Goal: Information Seeking & Learning: Learn about a topic

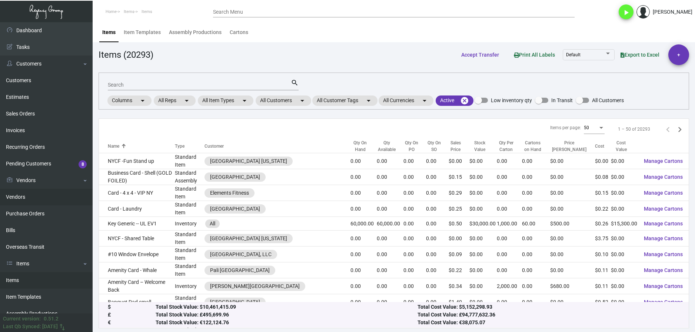
drag, startPoint x: 13, startPoint y: 210, endPoint x: 50, endPoint y: 200, distance: 39.2
click at [13, 210] on link "Purchase Orders" at bounding box center [46, 213] width 93 height 17
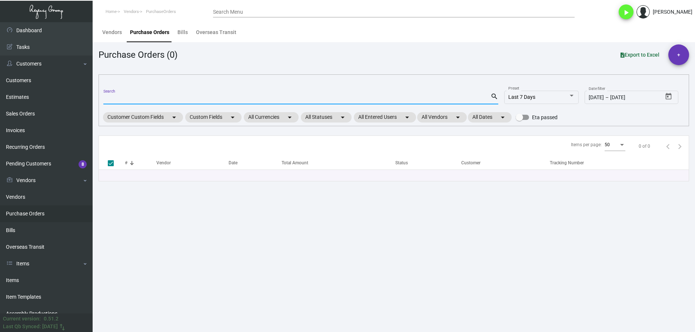
click at [126, 98] on input "Search" at bounding box center [296, 99] width 387 height 6
type input "14000"
checkbox input "false"
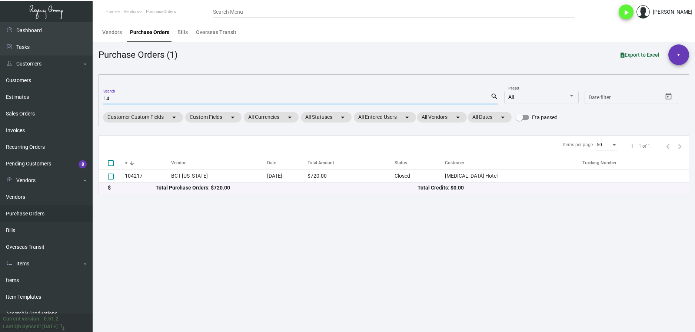
type input "1"
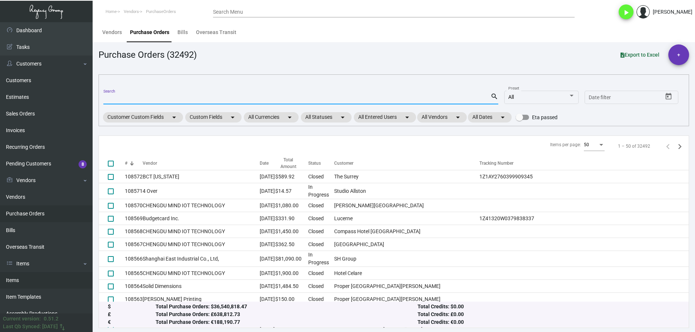
drag, startPoint x: 15, startPoint y: 279, endPoint x: 21, endPoint y: 277, distance: 6.6
click at [15, 279] on link "Items" at bounding box center [46, 280] width 93 height 17
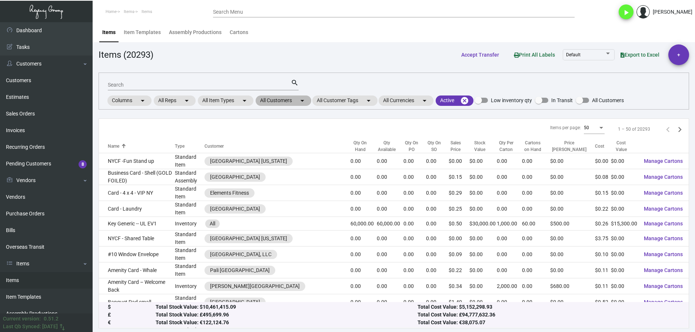
click at [267, 98] on mat-chip "All Customers arrow_drop_down" at bounding box center [283, 101] width 56 height 10
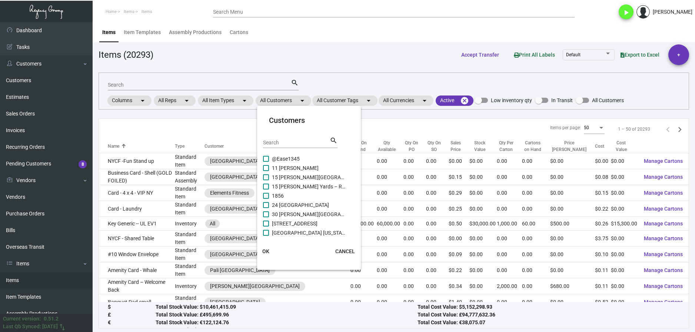
click at [281, 143] on input "Search" at bounding box center [296, 143] width 67 height 6
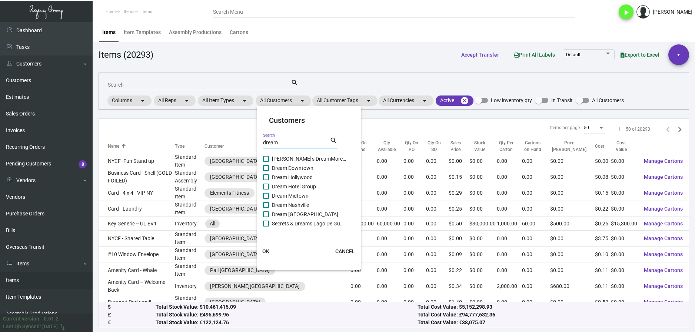
type input "dream"
click at [269, 169] on label "Dream Downtown" at bounding box center [304, 168] width 83 height 9
click at [266, 171] on input "Dream Downtown" at bounding box center [265, 171] width 0 height 0
checkbox input "true"
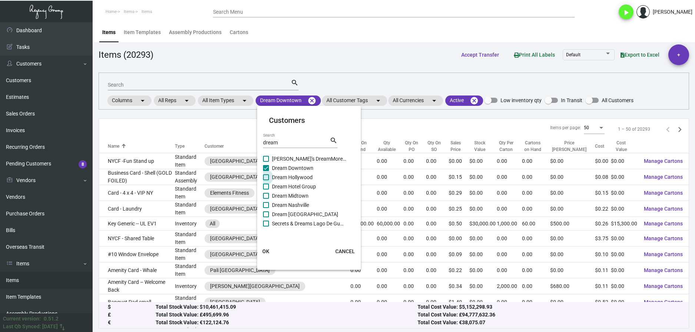
click at [268, 174] on label "Dream Hollywood" at bounding box center [304, 177] width 83 height 9
click at [266, 180] on input "Dream Hollywood" at bounding box center [265, 180] width 0 height 0
checkbox input "true"
click at [268, 183] on label "Dream Hotel Group" at bounding box center [304, 186] width 83 height 9
click at [266, 190] on input "Dream Hotel Group" at bounding box center [265, 190] width 0 height 0
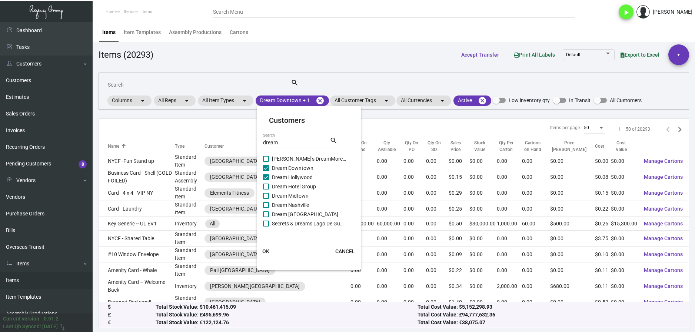
checkbox input "true"
click at [267, 195] on span at bounding box center [266, 196] width 6 height 6
click at [266, 199] on input "Dream Midtown" at bounding box center [265, 199] width 0 height 0
checkbox input "true"
click at [267, 205] on span at bounding box center [266, 205] width 6 height 6
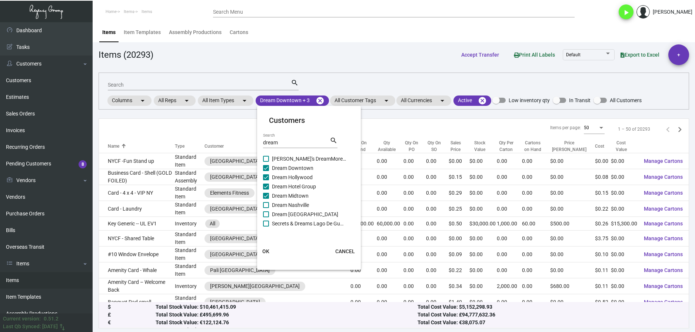
click at [266, 208] on input "Dream Nashville" at bounding box center [265, 208] width 0 height 0
checkbox input "true"
click at [268, 213] on span at bounding box center [266, 214] width 6 height 6
click at [266, 217] on input "Dream [GEOGRAPHIC_DATA]" at bounding box center [265, 217] width 0 height 0
checkbox input "true"
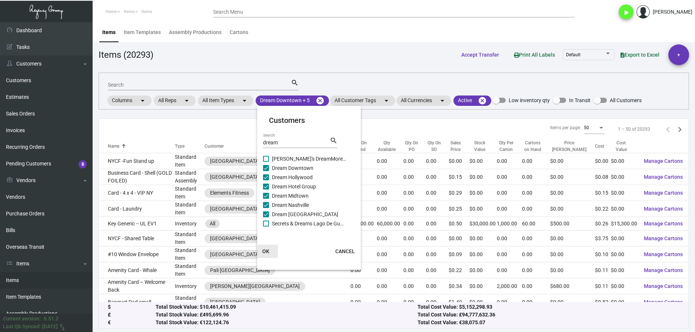
click at [269, 252] on button "OK" at bounding box center [266, 251] width 24 height 13
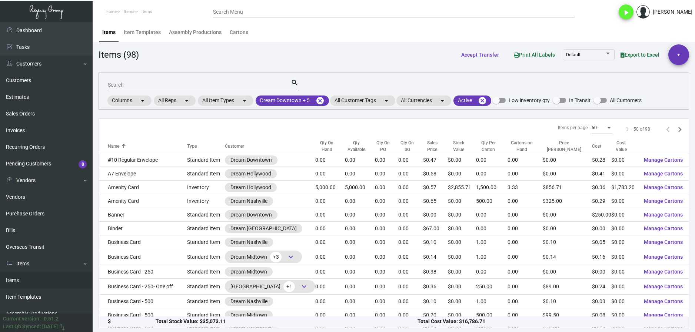
click at [137, 81] on div "Search" at bounding box center [199, 84] width 183 height 11
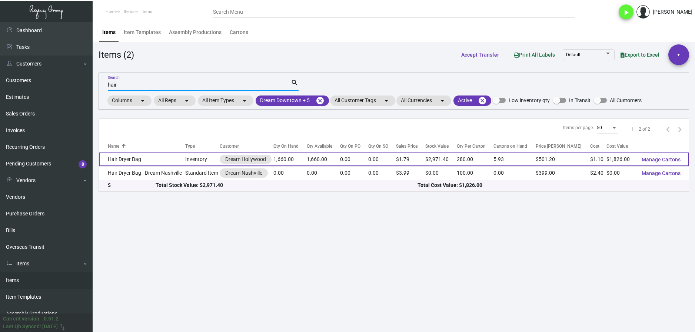
type input "hair"
click at [164, 165] on td "Hair Dryer Bag" at bounding box center [142, 160] width 86 height 14
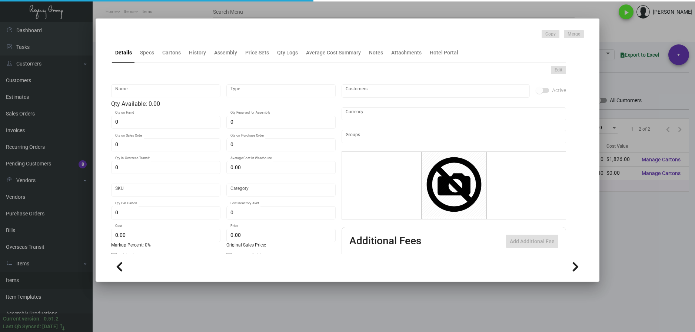
type input "Hair Dryer Bag"
type input "Inventory"
type input "1,660"
type input "$ 1.10"
type input "Overseas"
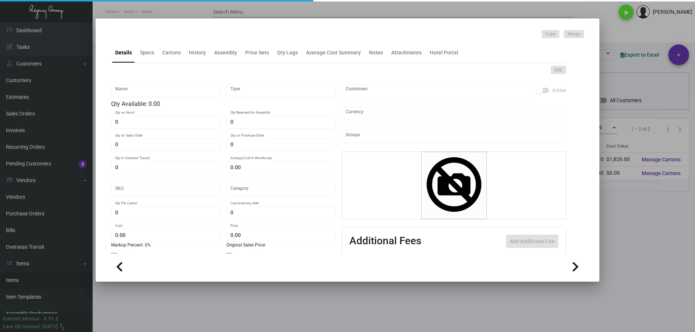
type input "280"
type input "$ 1.10"
type input "$ 1.79"
type textarea "Black Ribbon drawstring, white imprint, 10 x 11.50 with straight bottom hem clo…"
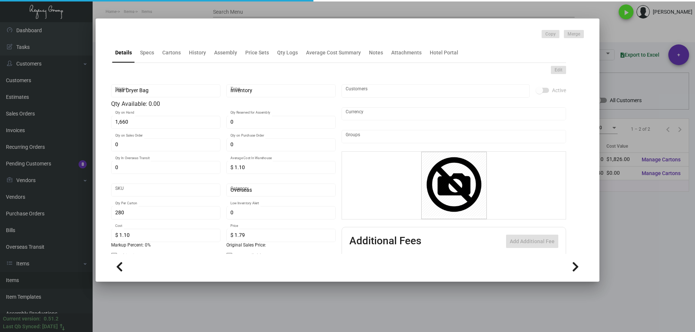
checkbox input "true"
type input "United States Dollar $"
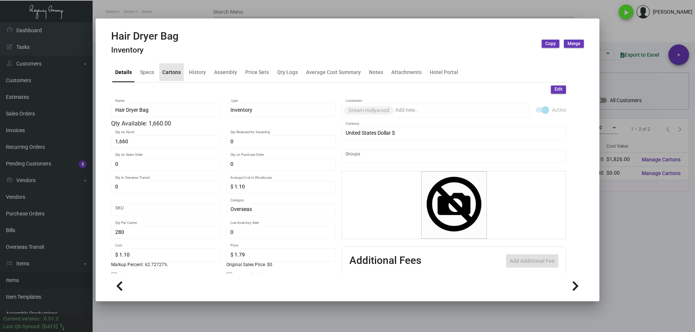
click at [169, 66] on div "Cartons" at bounding box center [171, 72] width 24 height 18
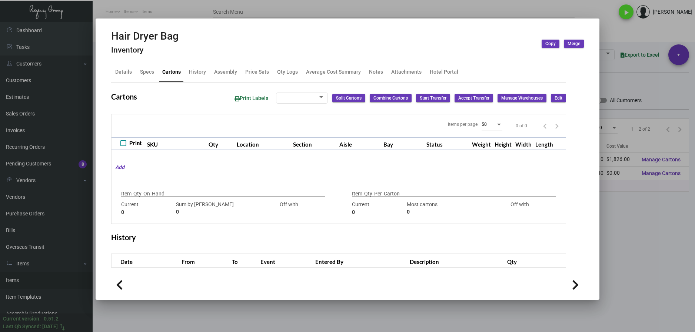
checkbox input "true"
type input "1,660"
type input "1600"
type input "+60"
type input "280"
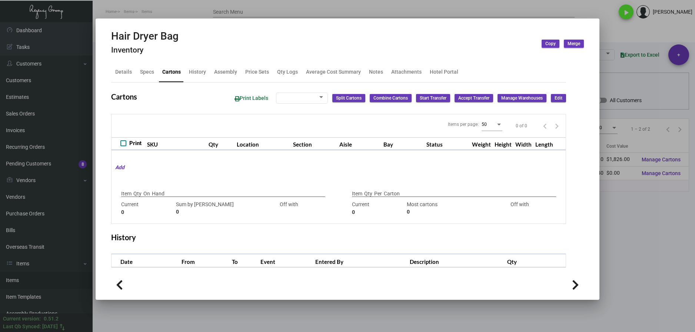
type input "500"
type input "-220"
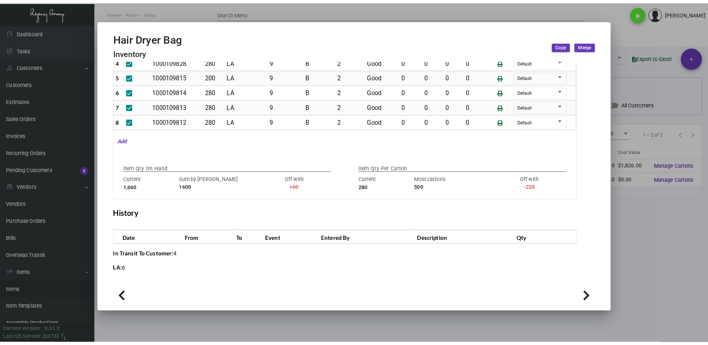
scroll to position [105, 0]
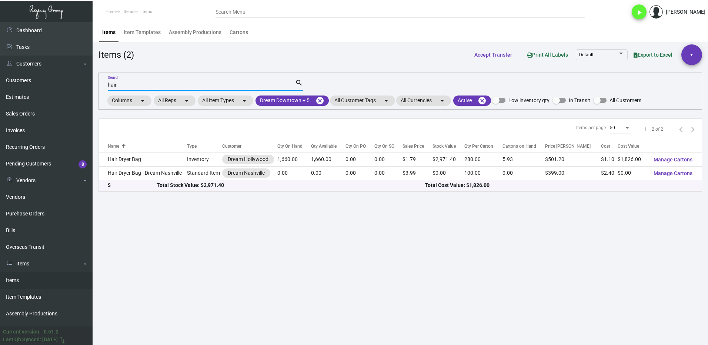
click at [130, 83] on input "hair" at bounding box center [201, 85] width 187 height 6
type input "h"
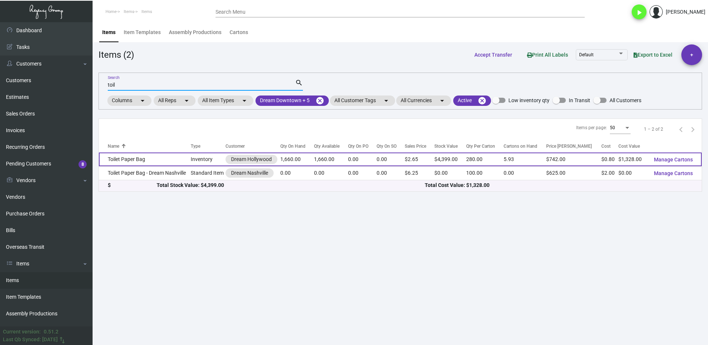
type input "toil"
click at [173, 159] on td "Toilet Paper Bag" at bounding box center [145, 160] width 92 height 14
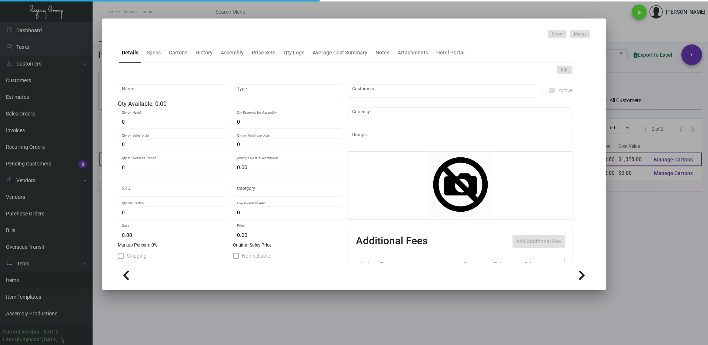
type input "Toilet Paper Bag"
type input "Inventory"
type input "1,660"
type input "$ 1.05769"
type input "Overseas"
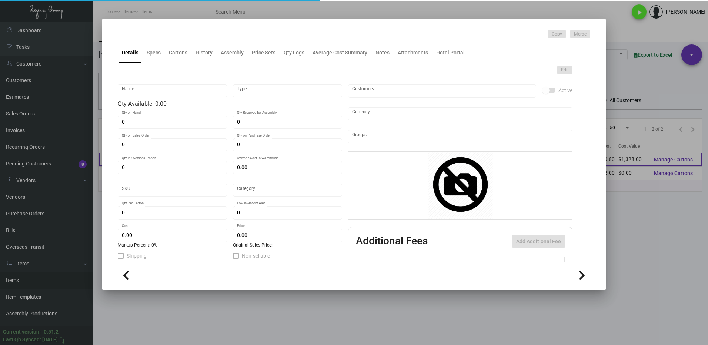
type input "280"
type input "$ 0.80"
type input "$ 2.65"
type textarea "Black Ribbon drawstring, white imprint, 10 x 7.25 x 5.50 circular bottom gusset"
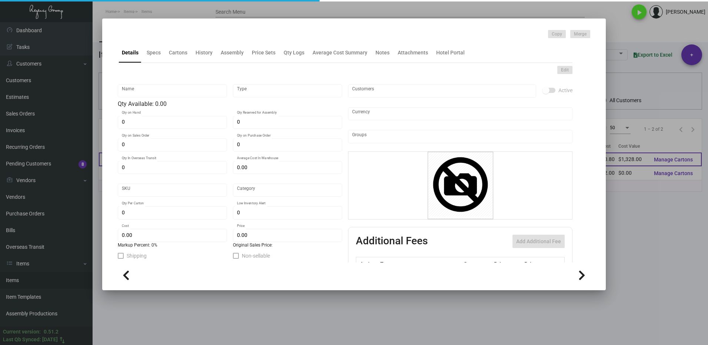
checkbox input "true"
type input "United States Dollar $"
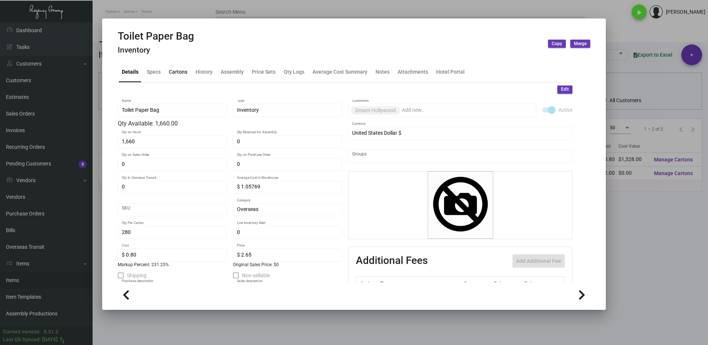
click at [181, 74] on div "Cartons" at bounding box center [178, 72] width 19 height 8
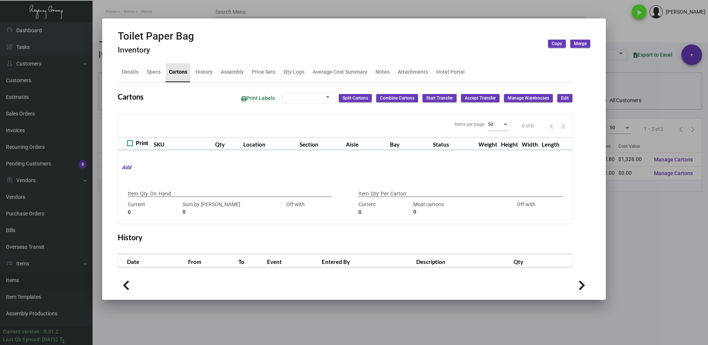
type input "1,660"
type input "1660"
type input "0"
type input "280"
type input "1000"
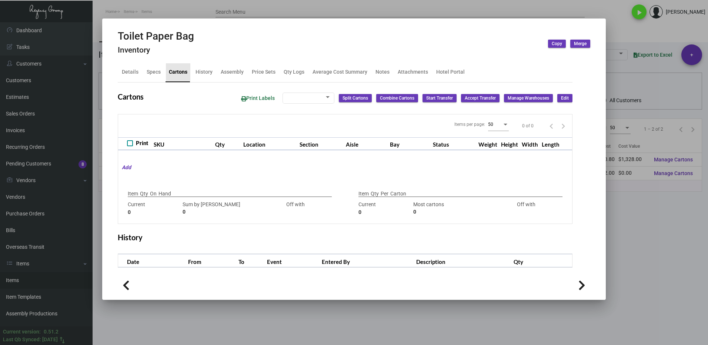
type input "-720"
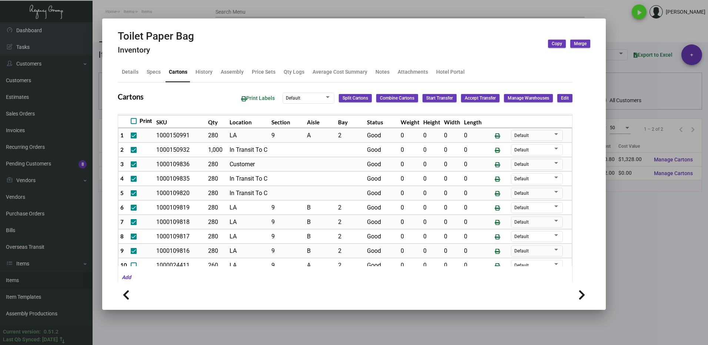
scroll to position [34, 0]
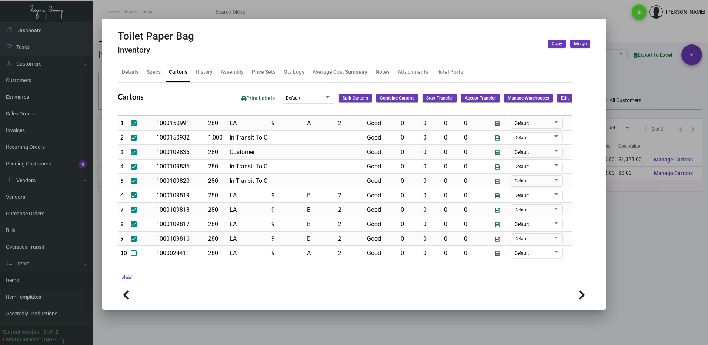
click at [684, 294] on div at bounding box center [354, 172] width 708 height 345
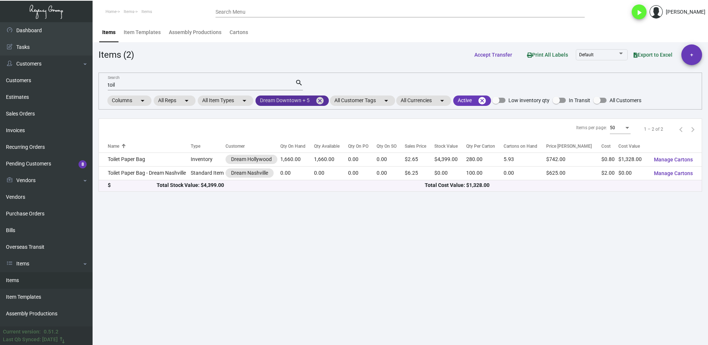
click at [322, 101] on mat-icon "cancel" at bounding box center [319, 100] width 9 height 9
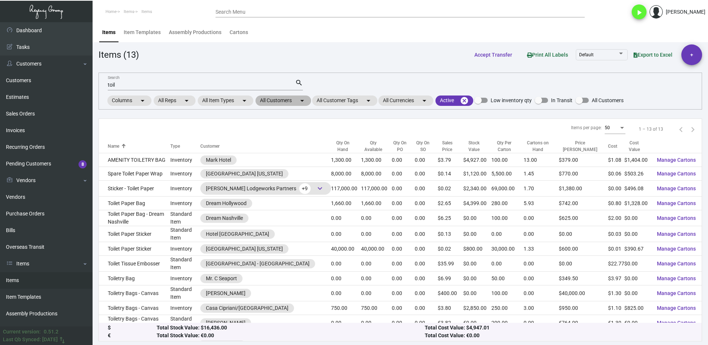
click at [283, 100] on mat-chip "All Customers arrow_drop_down" at bounding box center [283, 101] width 56 height 10
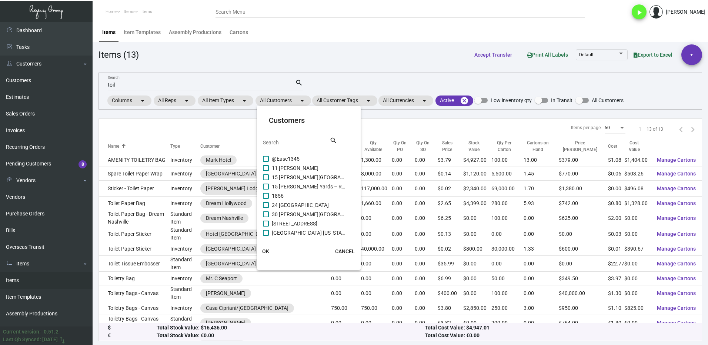
click at [290, 142] on input "Search" at bounding box center [296, 143] width 67 height 6
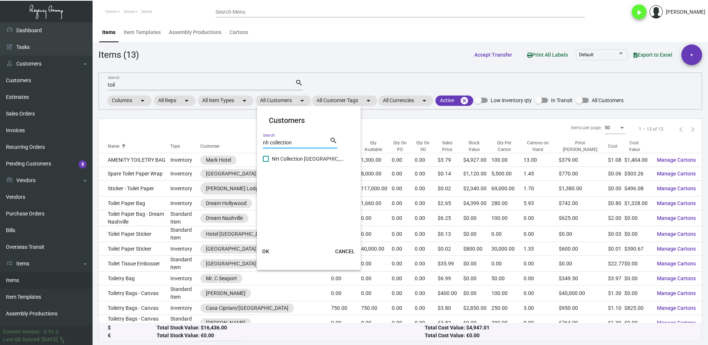
type input "nh collection"
click at [270, 161] on label "NH Collection [GEOGRAPHIC_DATA]" at bounding box center [304, 158] width 83 height 9
click at [266, 162] on input "NH Collection [GEOGRAPHIC_DATA]" at bounding box center [265, 162] width 0 height 0
checkbox input "true"
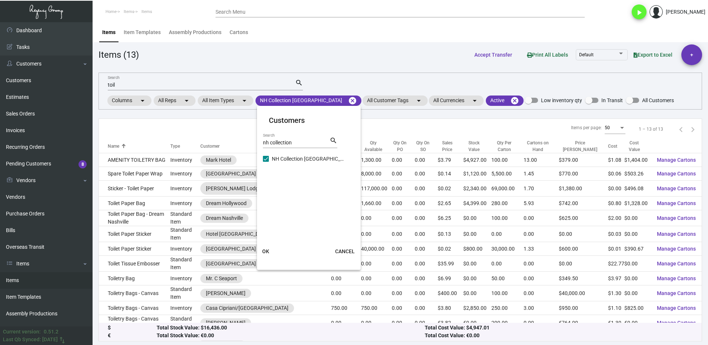
click at [269, 245] on button "OK" at bounding box center [266, 251] width 24 height 13
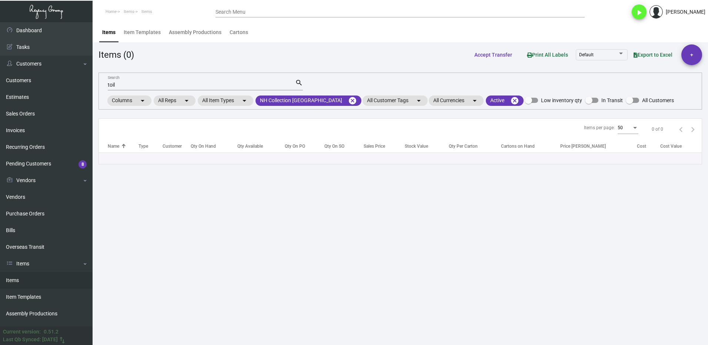
click at [120, 84] on input "toil" at bounding box center [201, 85] width 187 height 6
type input "t"
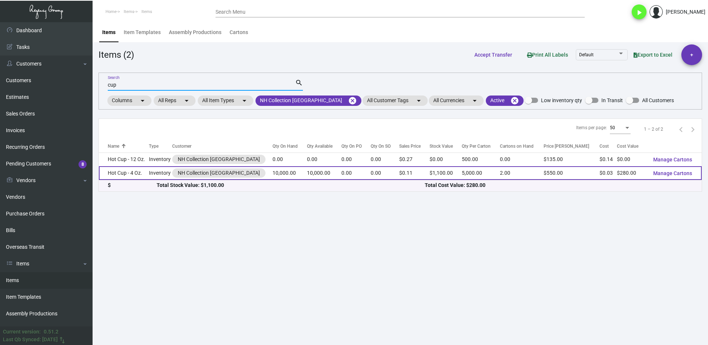
type input "cup"
click at [137, 179] on td "Hot Cup - 4 Oz." at bounding box center [124, 173] width 50 height 14
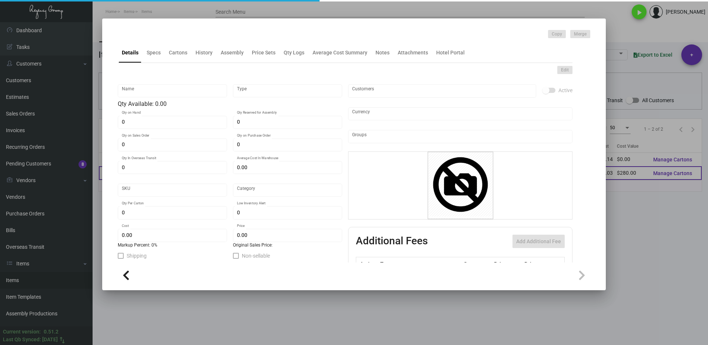
type input "Hot Cup - 4 Oz."
type input "Inventory"
type input "10,000"
type input "$ 0.0622"
type input "Overseas"
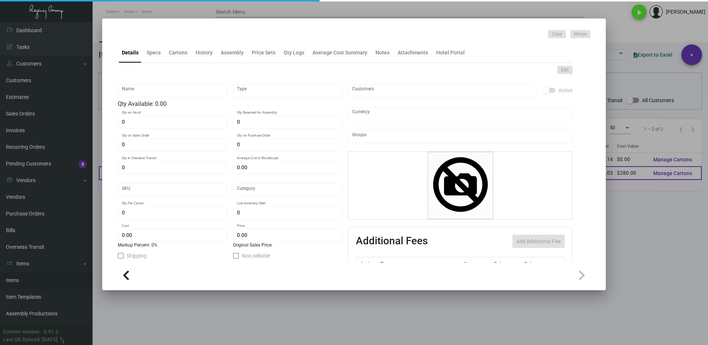
type input "5,000"
type input "$ 0.028"
type input "$ 0.11"
checkbox input "true"
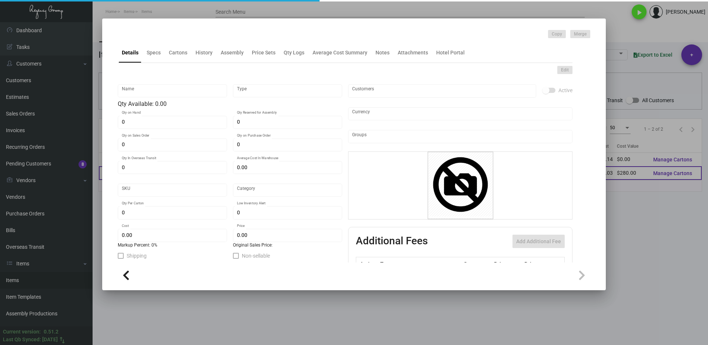
type input "United States Dollar $"
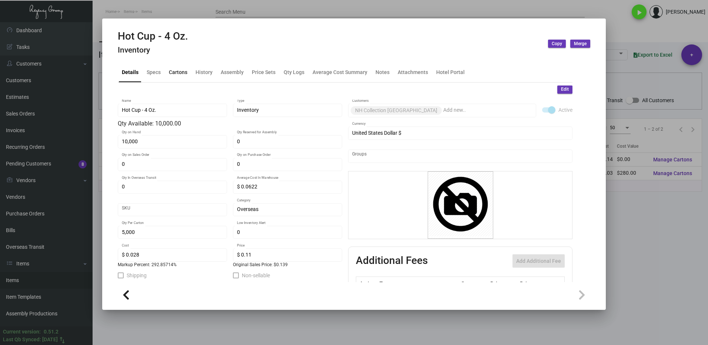
click at [180, 77] on div "Cartons" at bounding box center [178, 72] width 24 height 18
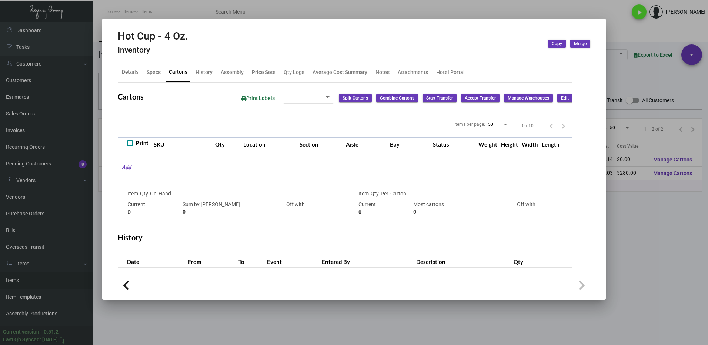
type input "10,000"
type input "10000"
type input "0"
type input "5,000"
type input "5000"
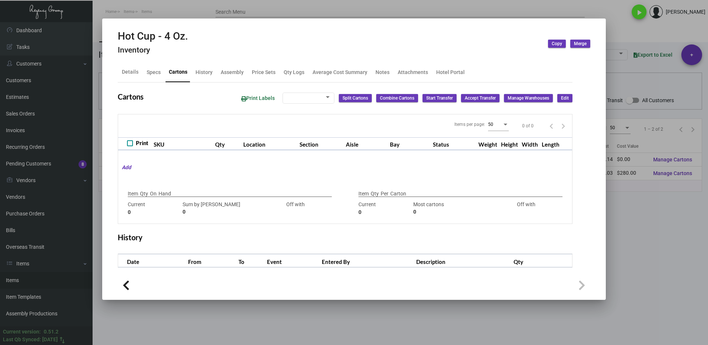
type input "0"
